Goal: Task Accomplishment & Management: Use online tool/utility

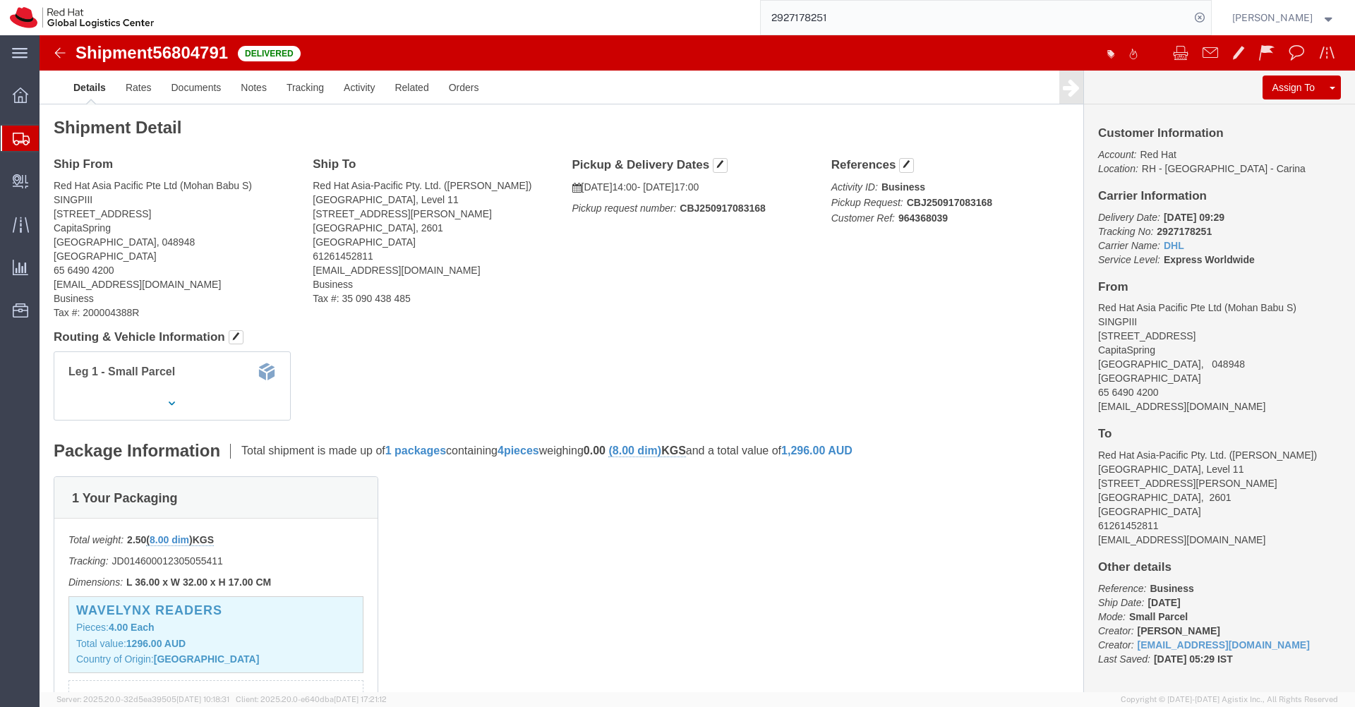
scroll to position [357, 0]
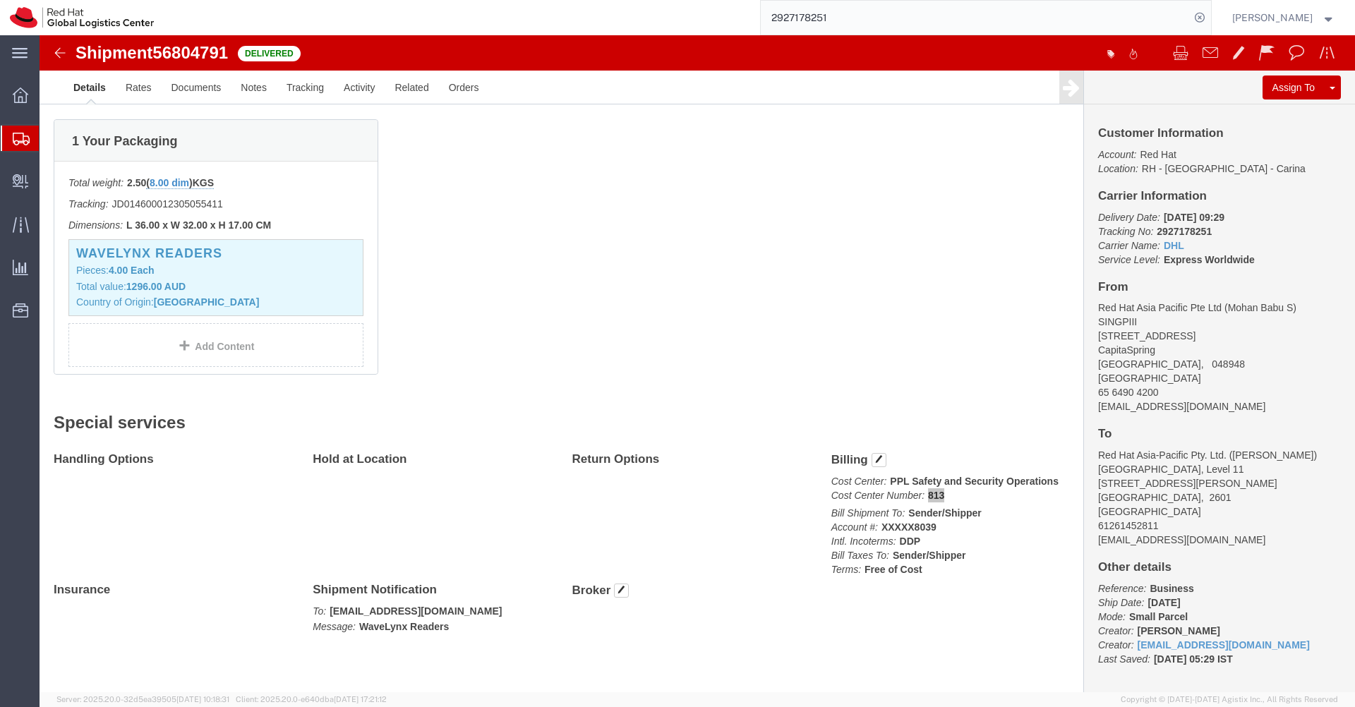
click at [17, 145] on icon at bounding box center [21, 139] width 17 height 13
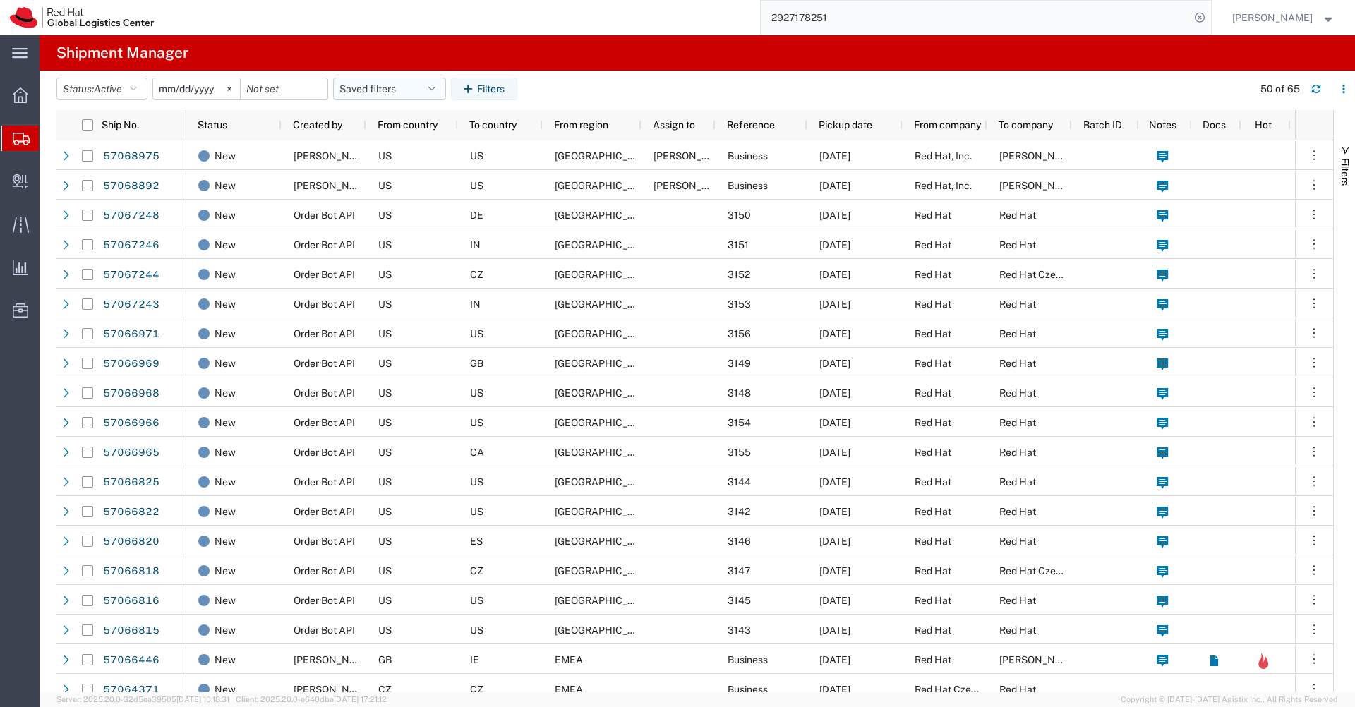
click at [443, 87] on button "Saved filters" at bounding box center [389, 89] width 113 height 23
click at [386, 149] on span "APAC" at bounding box center [427, 151] width 185 height 26
type input "[DATE]"
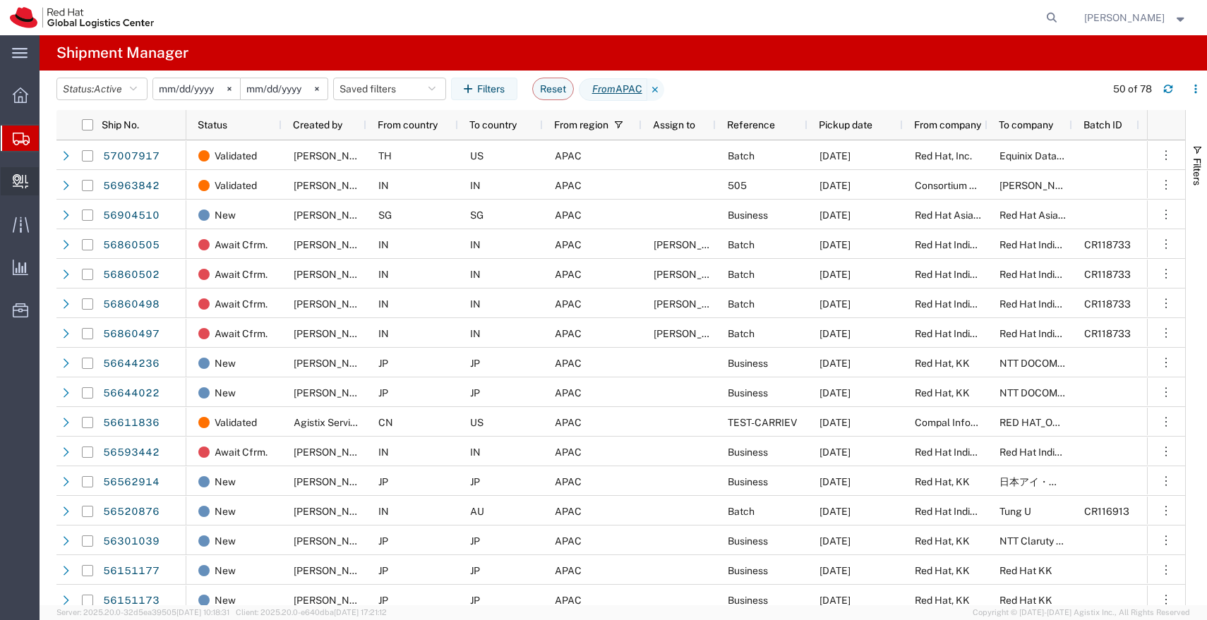
click at [0, 0] on span "Create Delivery" at bounding box center [0, 0] width 0 height 0
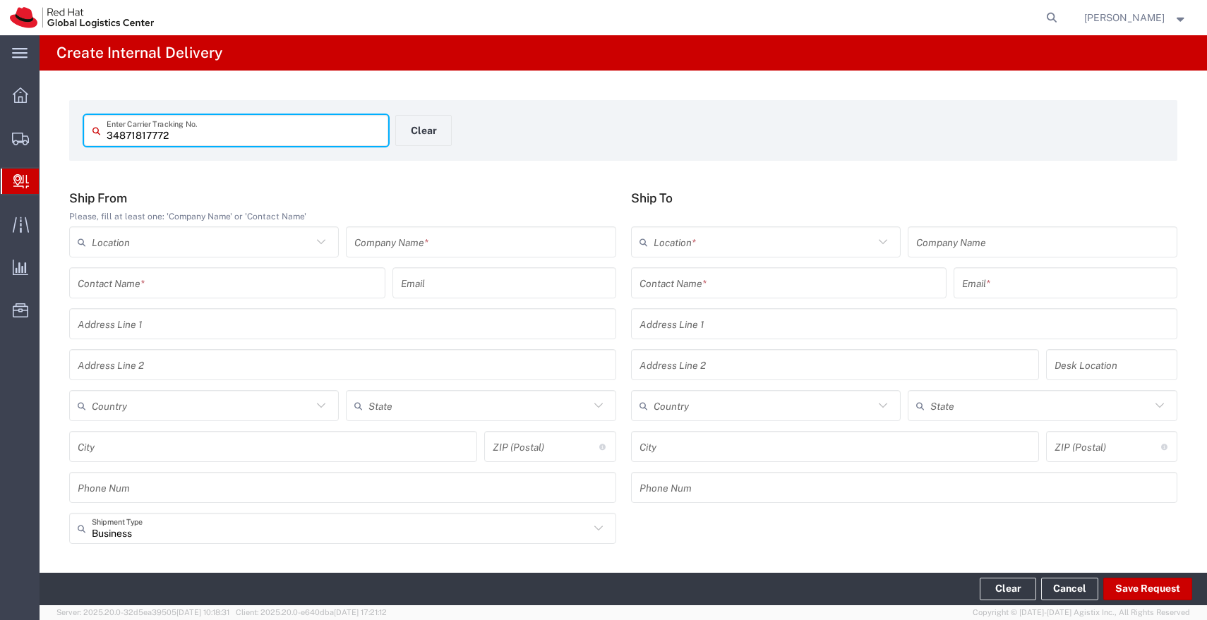
type input "34871817772"
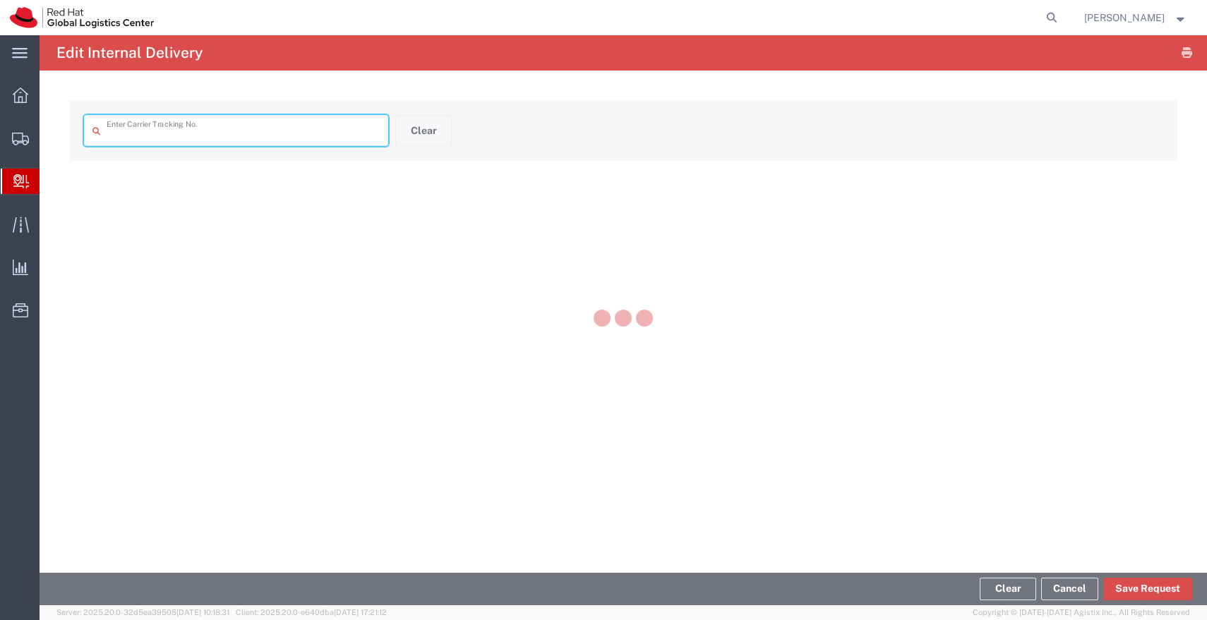
type input "34871817772"
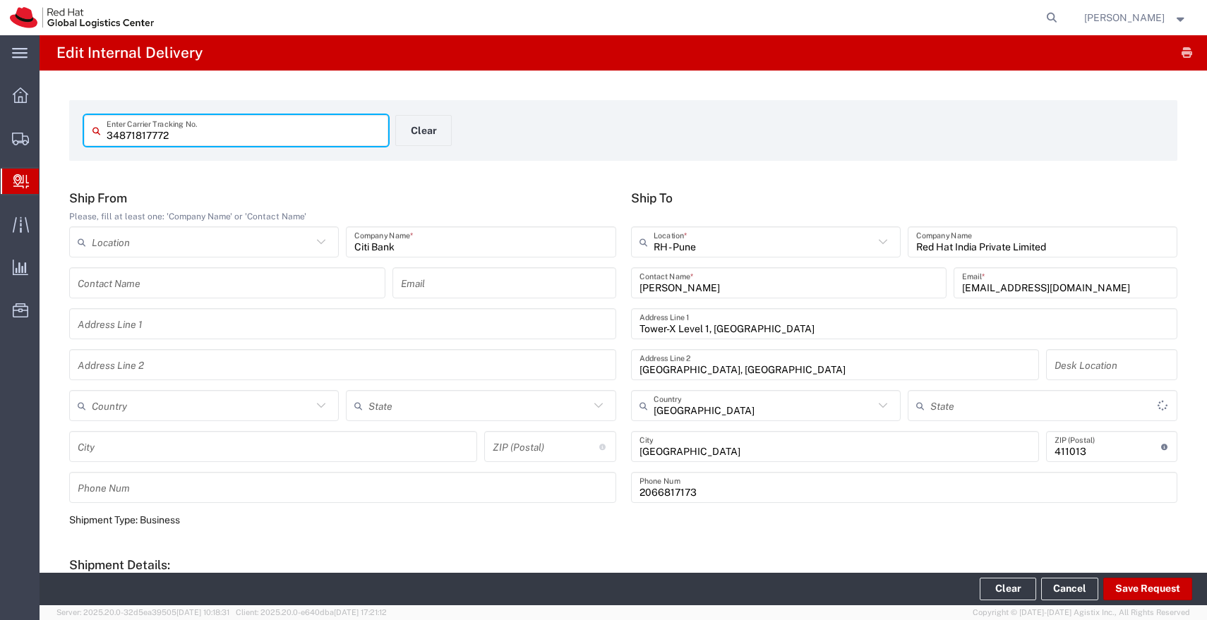
type input "Envelope"
type input "Mahārāshtra"
type input "Domestic Priority"
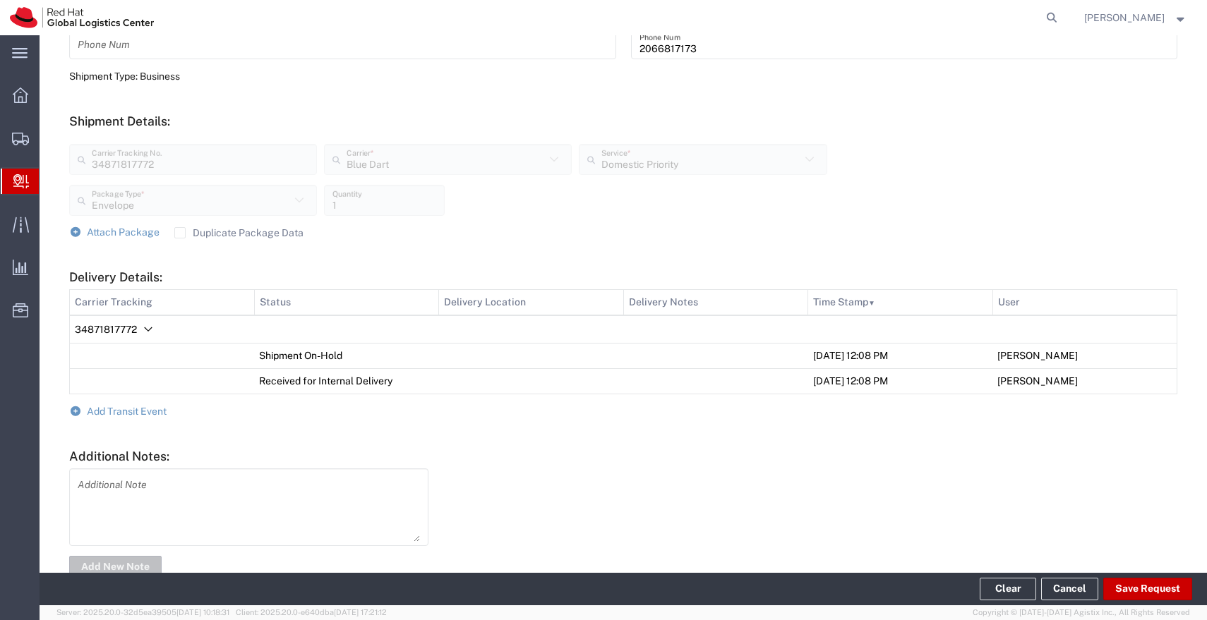
scroll to position [481, 0]
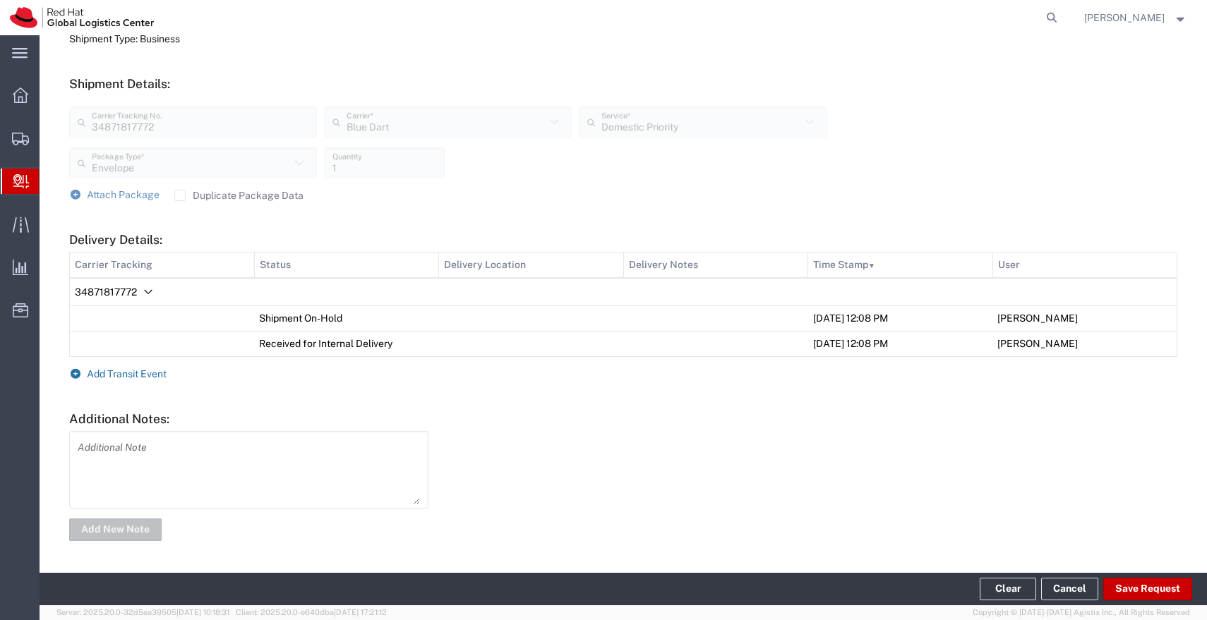
click at [149, 376] on span "Add Transit Event" at bounding box center [127, 373] width 80 height 11
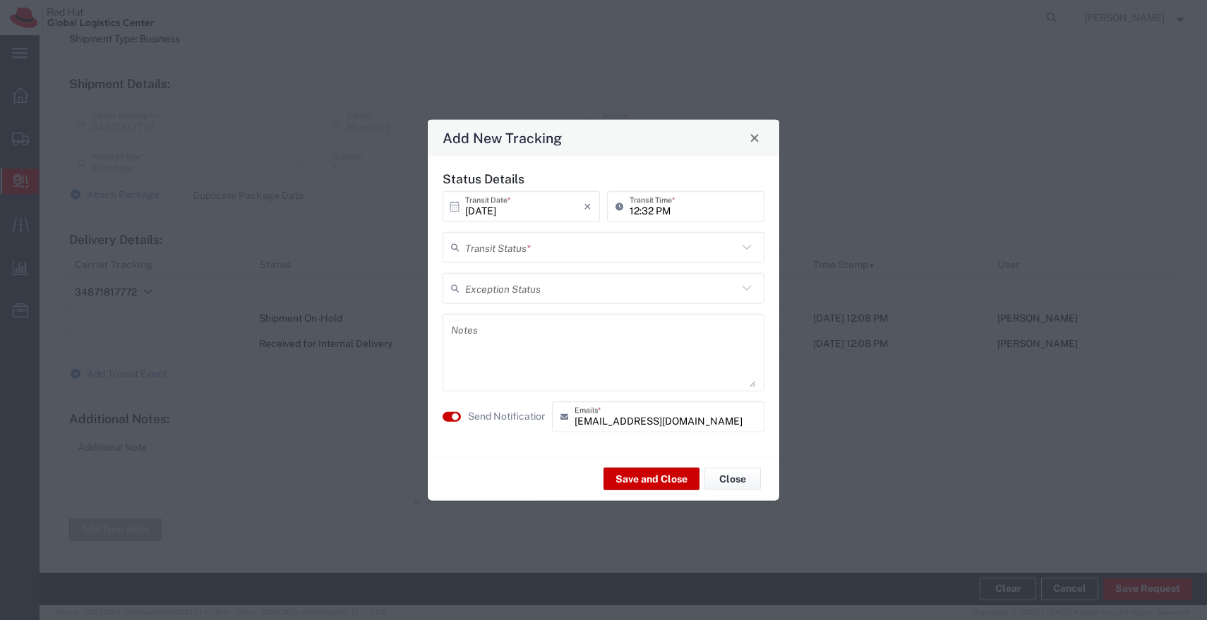
click at [650, 245] on input "text" at bounding box center [601, 247] width 272 height 25
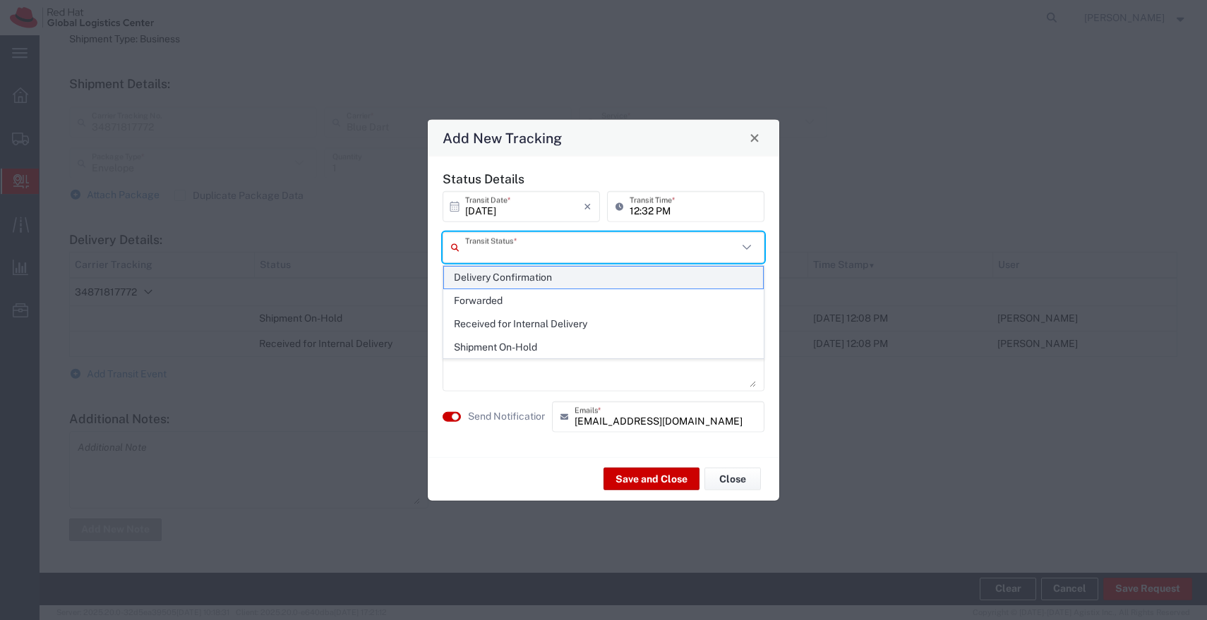
click at [574, 278] on span "Delivery Confirmation" at bounding box center [603, 278] width 319 height 22
type input "Delivery Confirmation"
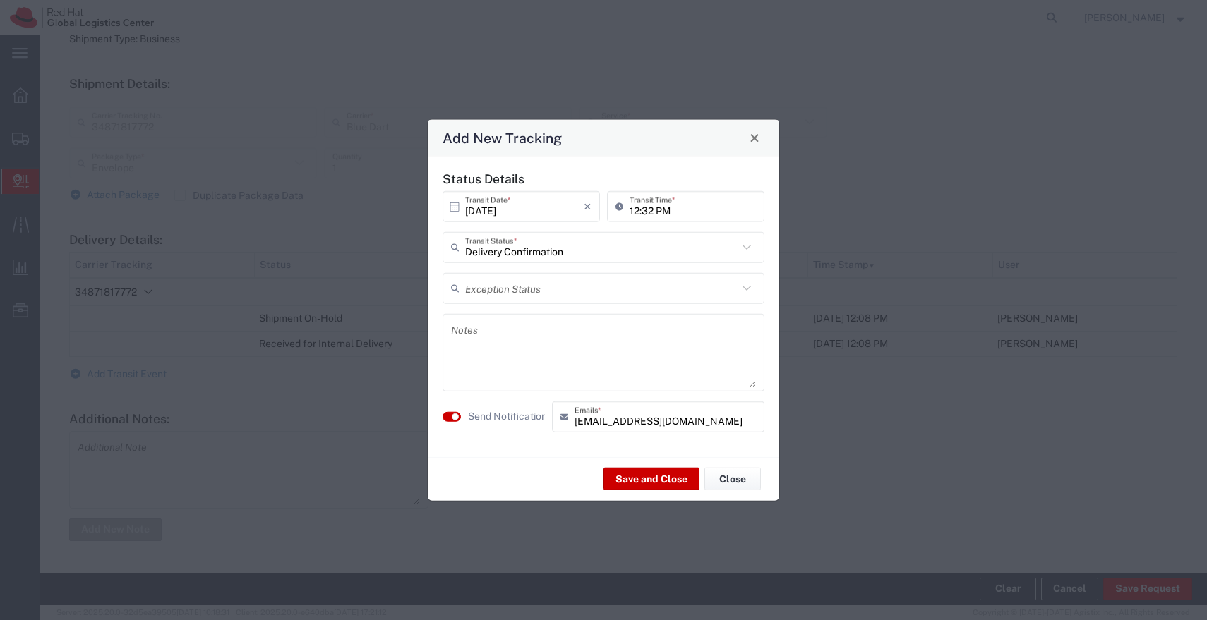
click at [519, 338] on textarea at bounding box center [603, 352] width 305 height 69
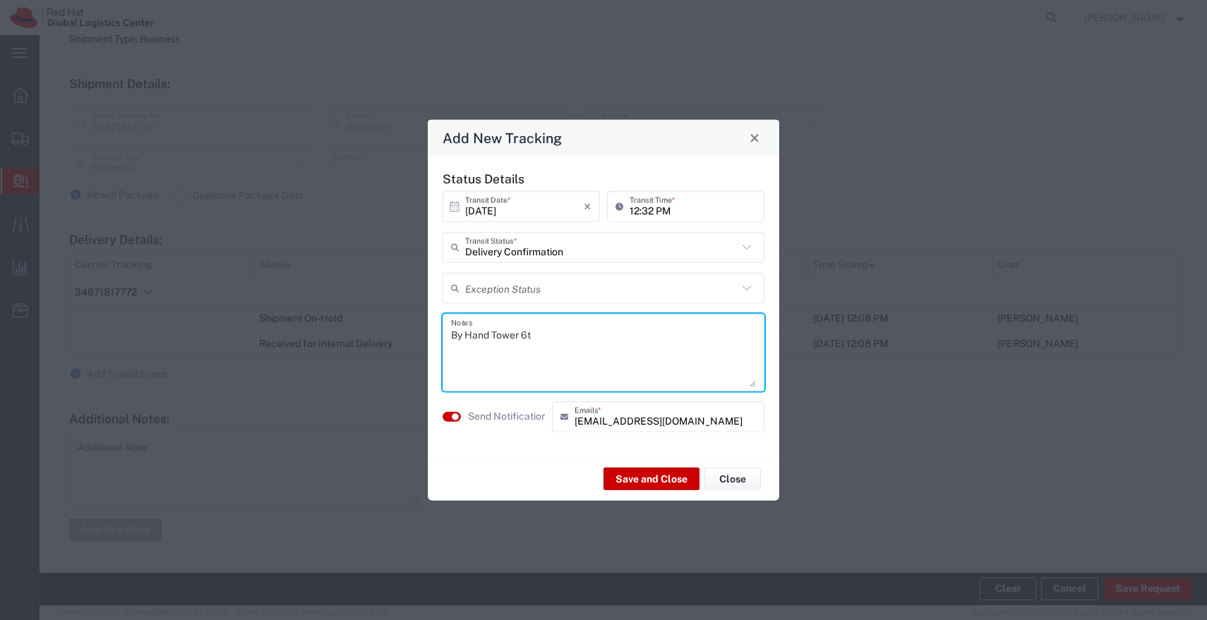
type textarea "By Hand Tower 6th"
click at [652, 488] on button "Save and Close" at bounding box center [651, 479] width 96 height 23
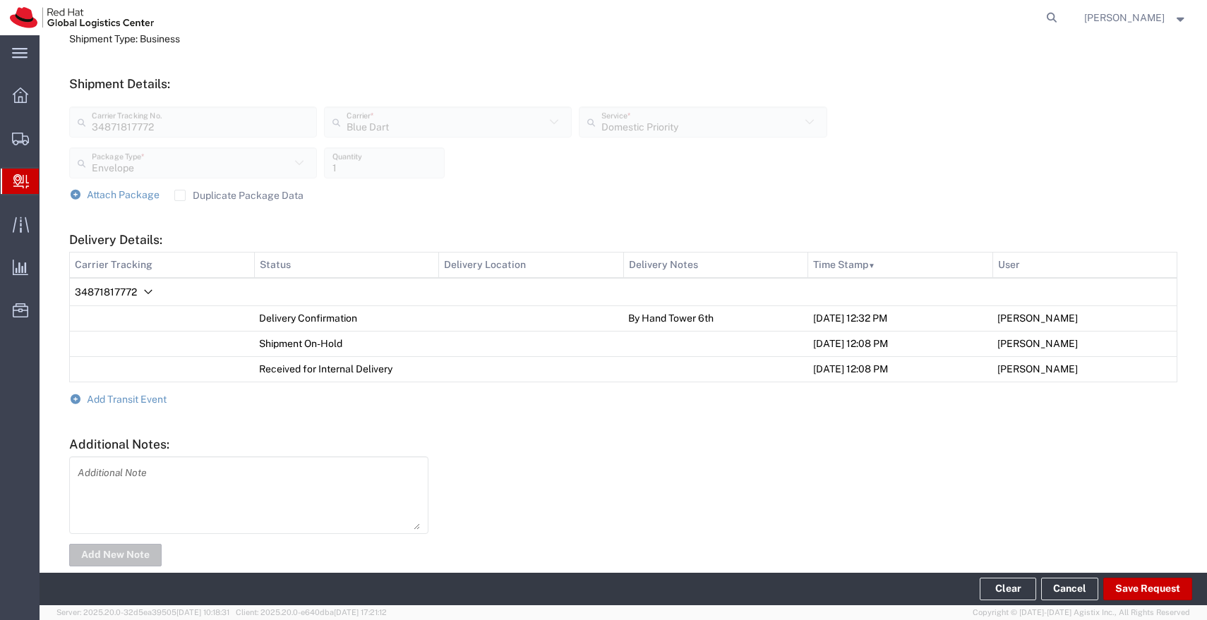
scroll to position [0, 0]
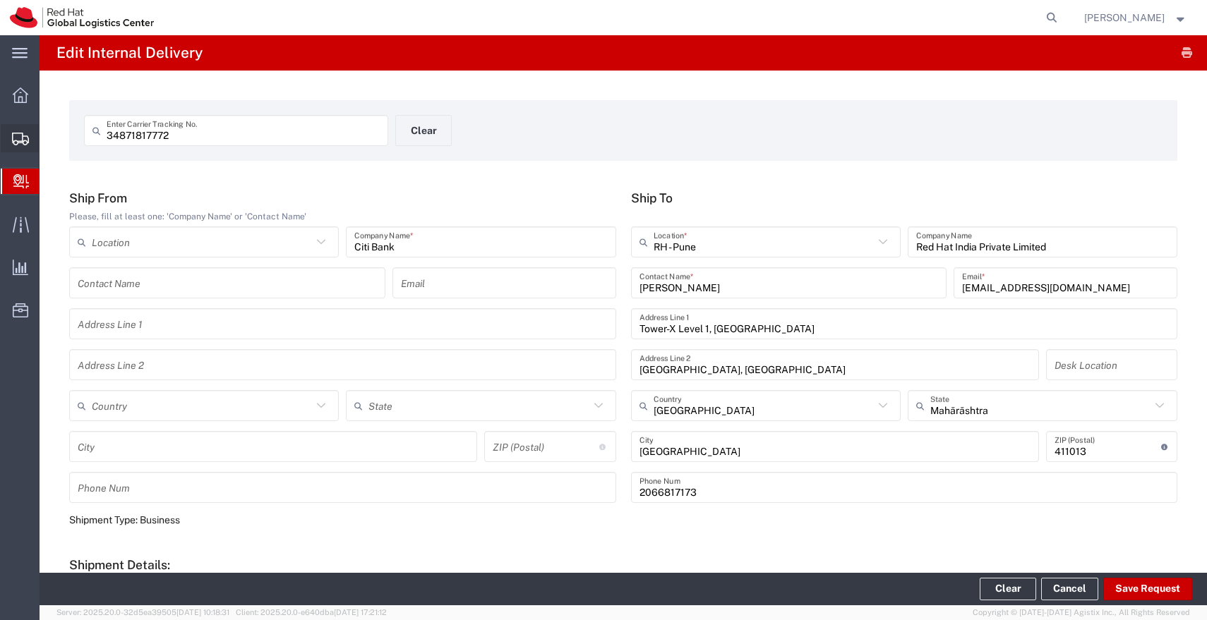
click at [28, 142] on icon at bounding box center [20, 139] width 17 height 13
